Goal: Information Seeking & Learning: Learn about a topic

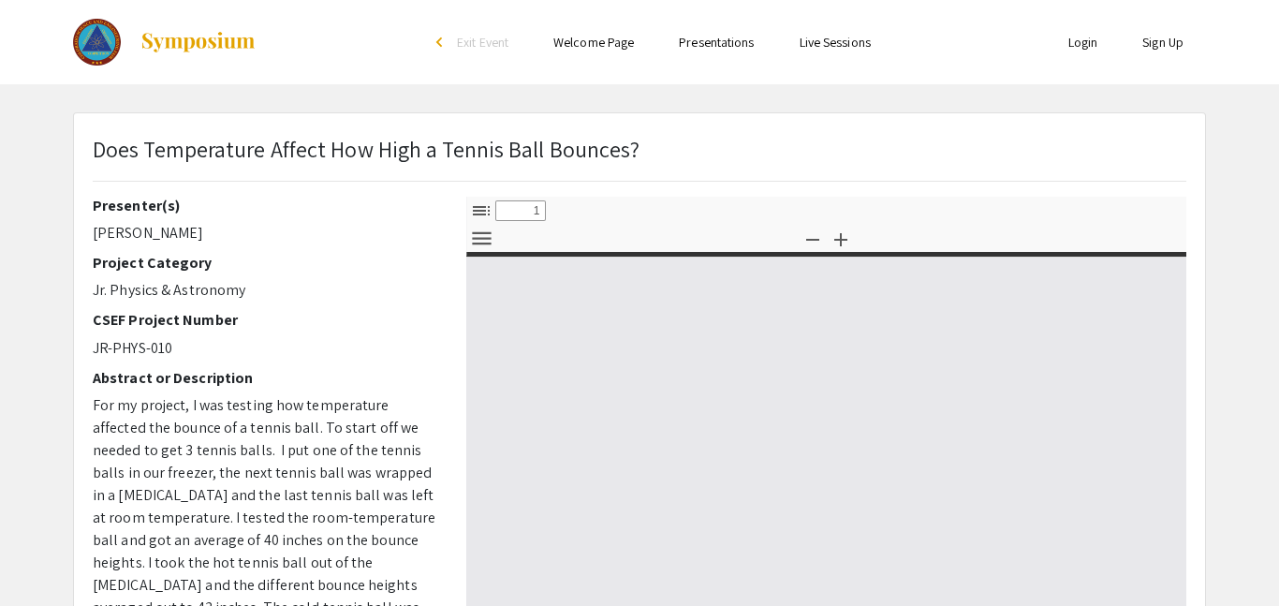
select select "custom"
type input "0"
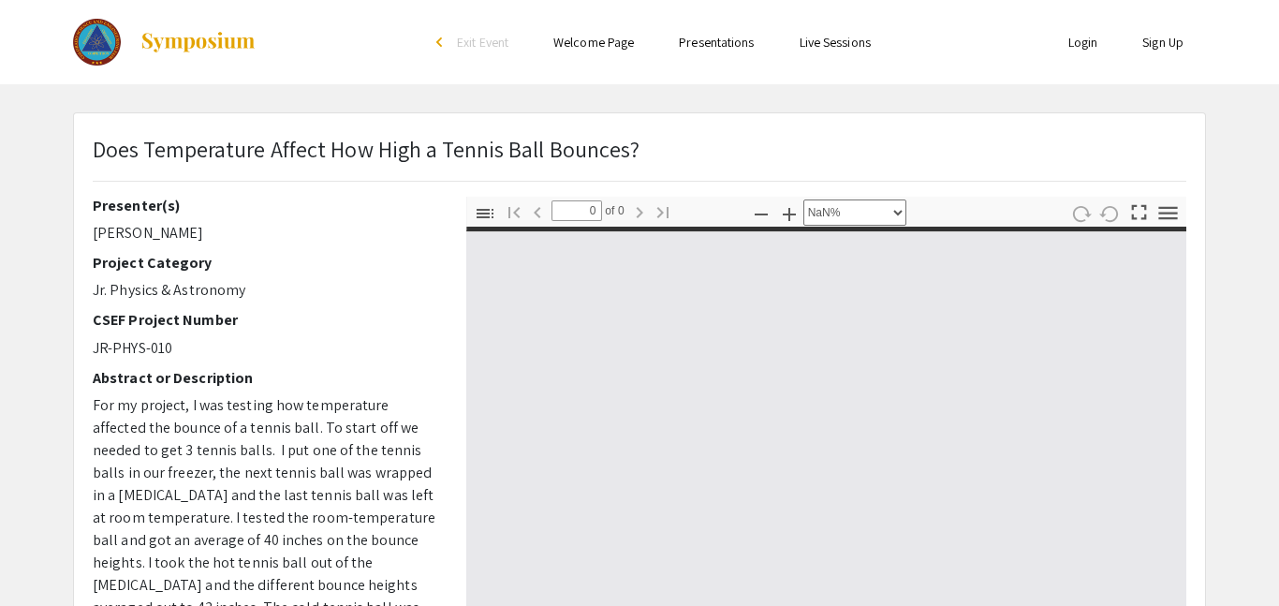
select select "auto"
type input "1"
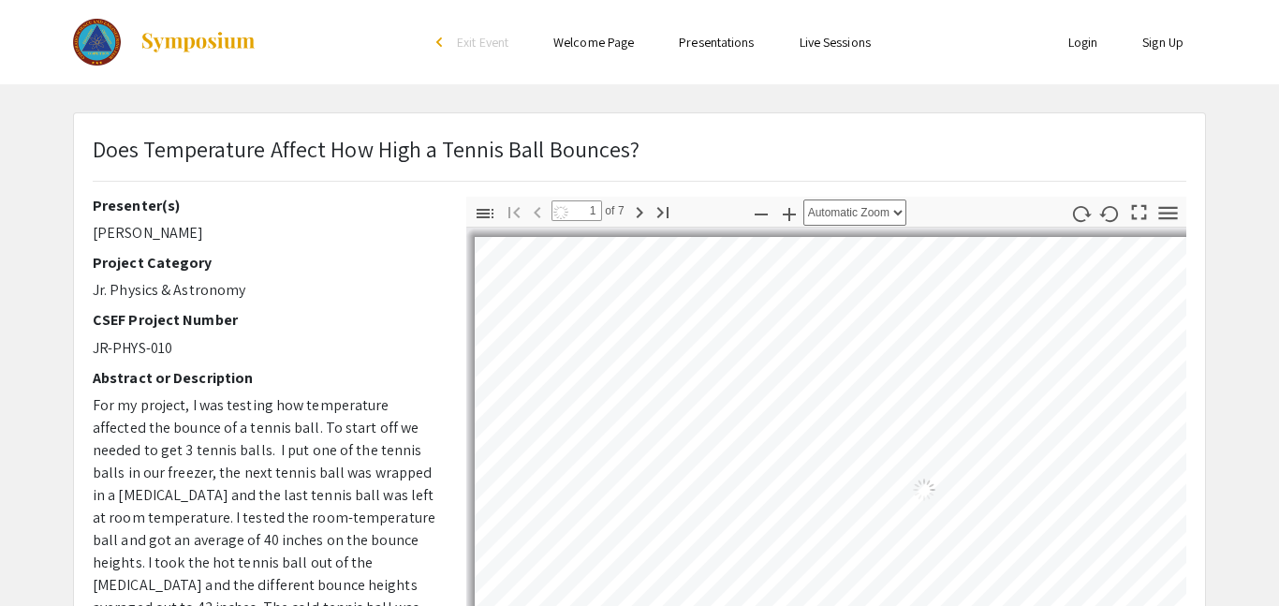
select select "custom"
type input "2"
select select "custom"
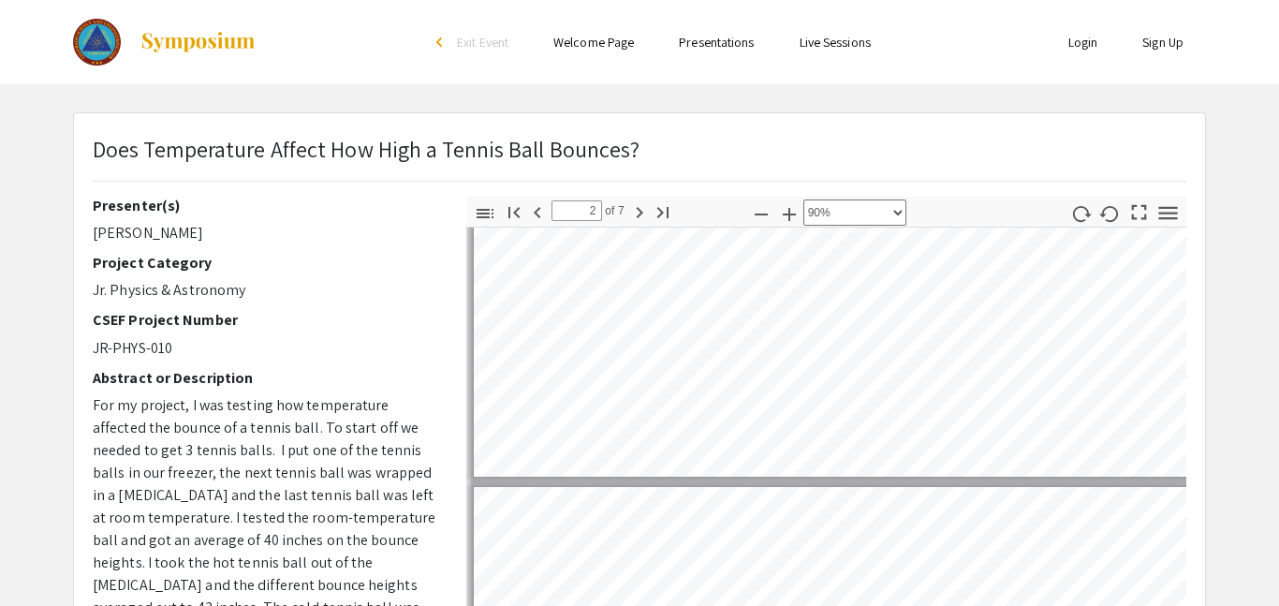
scroll to position [269, 1]
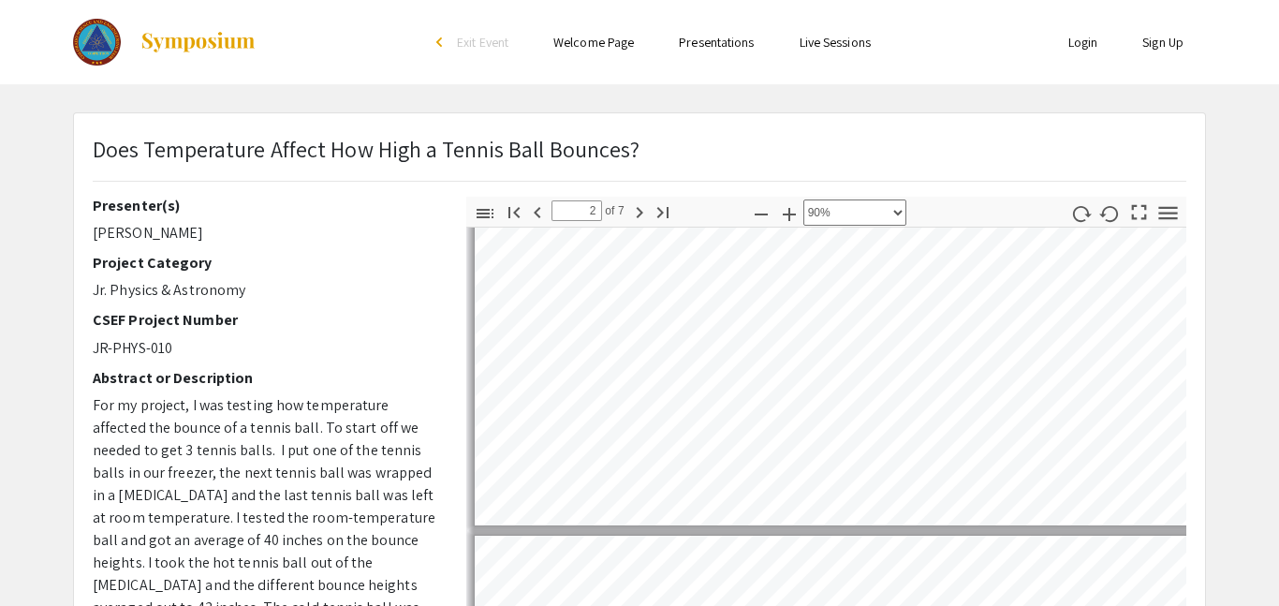
type input "3"
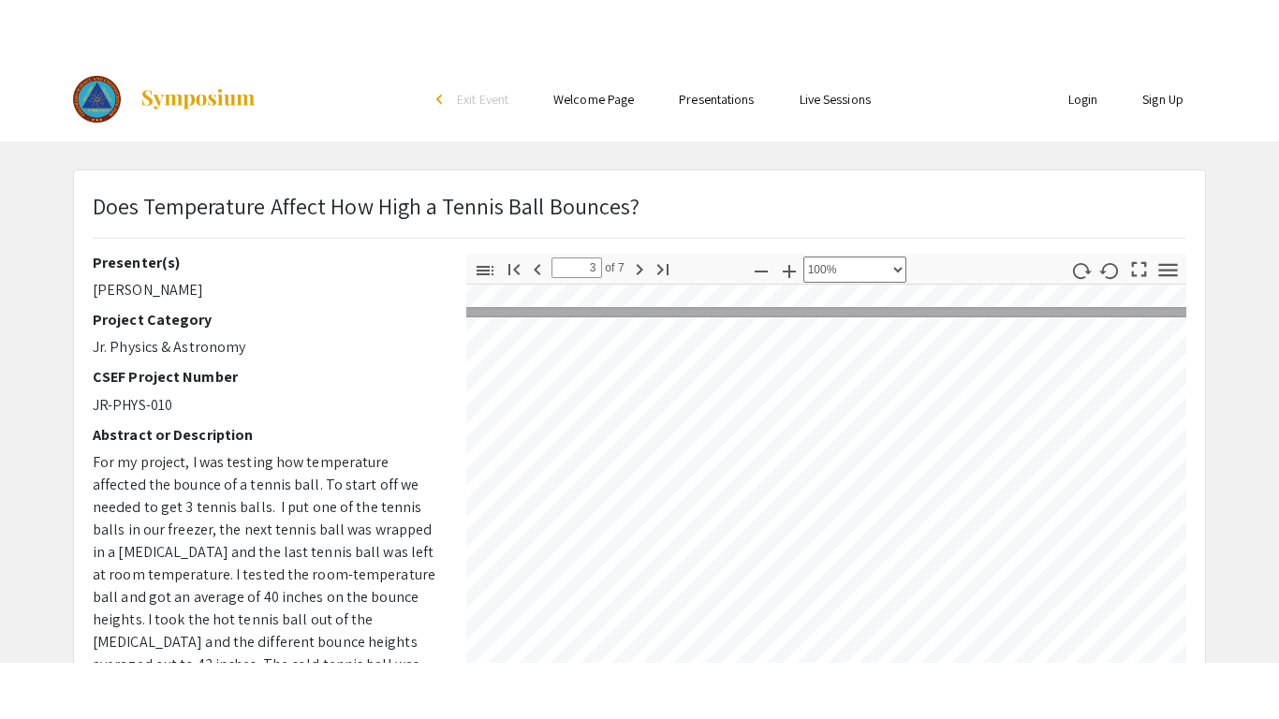
scroll to position [1128, 112]
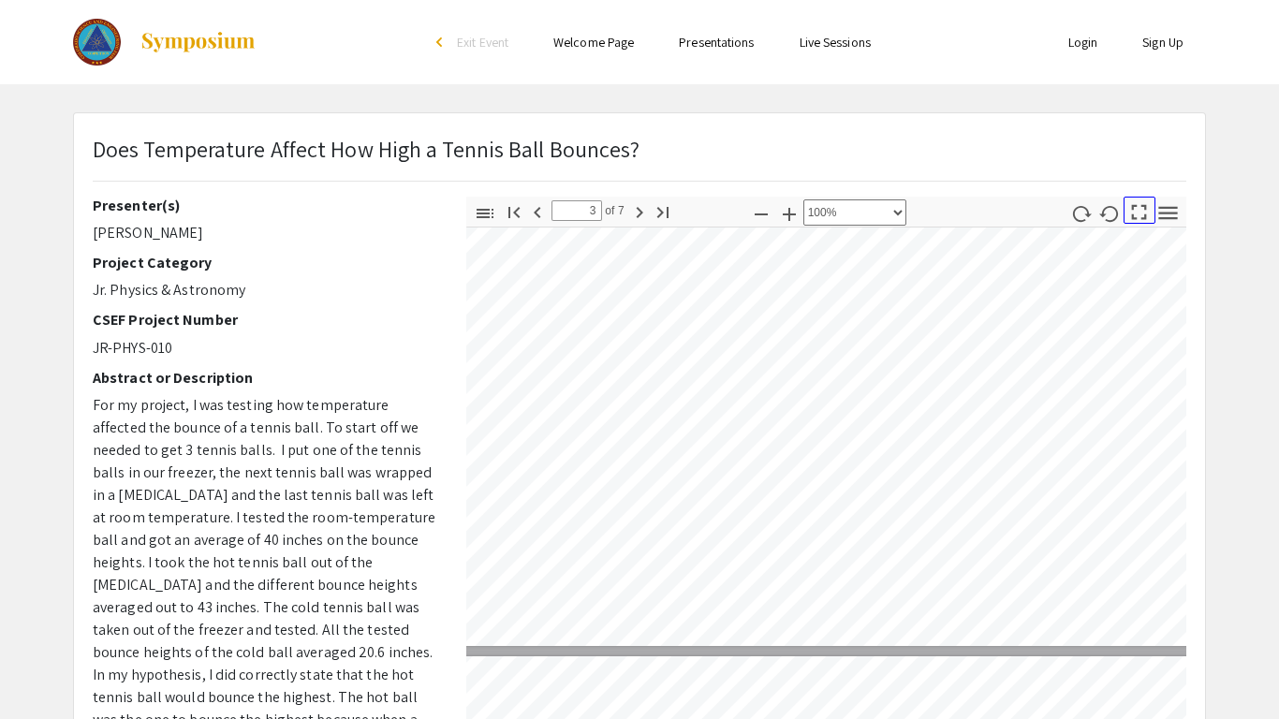
click at [1149, 207] on icon "button" at bounding box center [1138, 211] width 25 height 25
select select "page-fit"
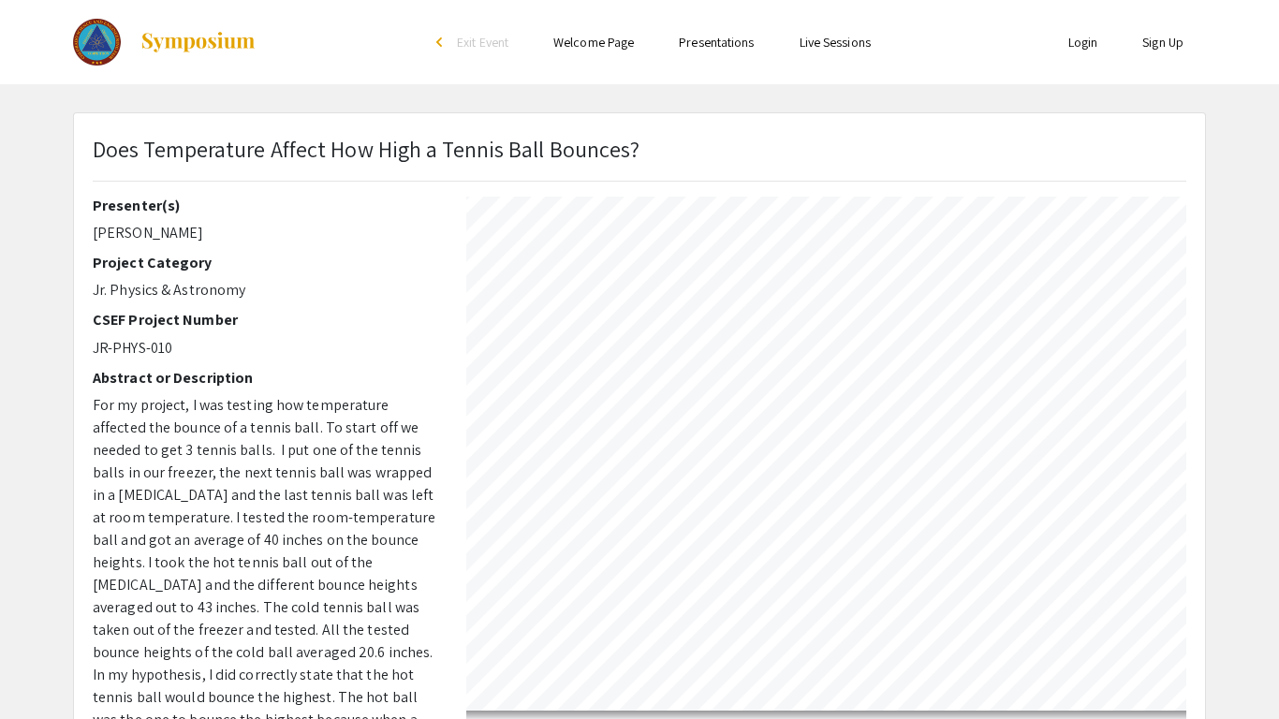
scroll to position [718, 0]
type input "1"
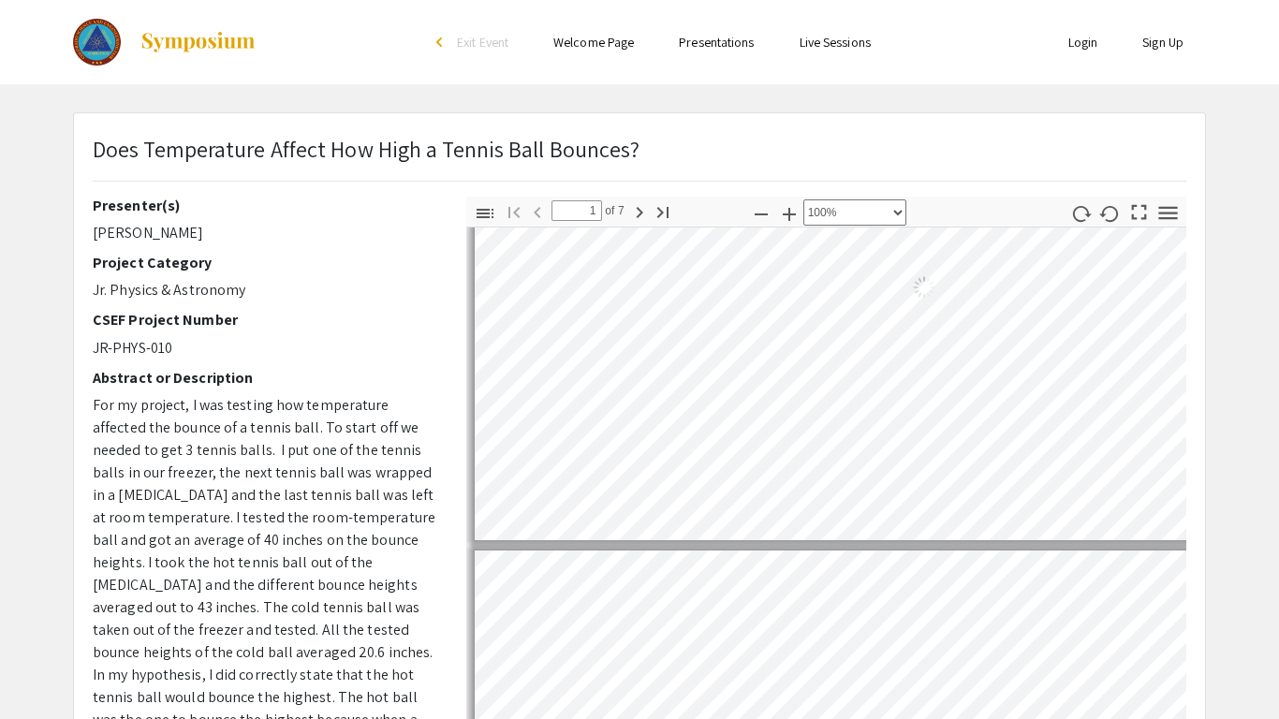
scroll to position [9, 8]
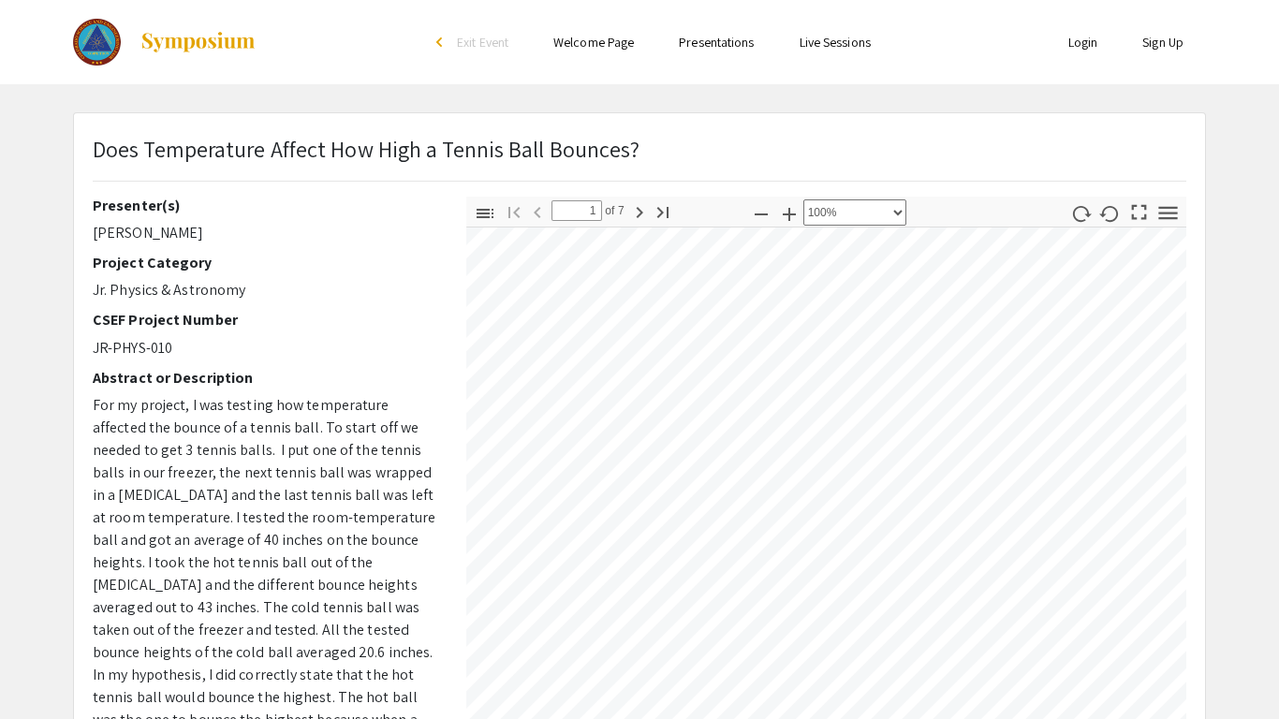
select select "page-width"
